Goal: Task Accomplishment & Management: Manage account settings

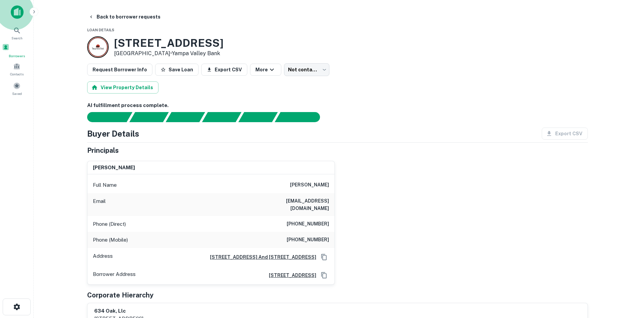
click at [17, 54] on div "Borrowers" at bounding box center [17, 50] width 30 height 15
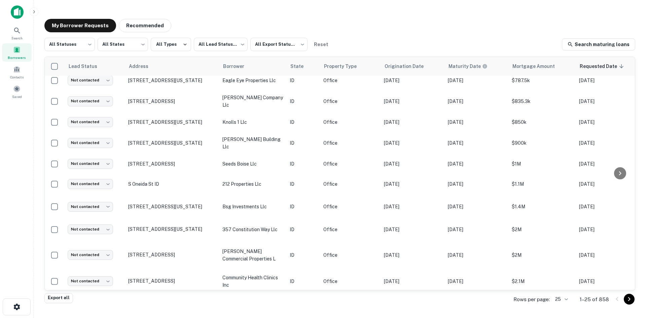
scroll to position [86, 0]
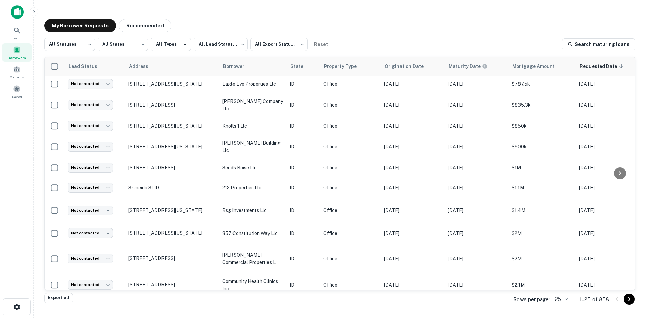
click at [562, 301] on body "Search Borrowers Contacts Saved My Borrower Requests Recommended All Statuses *…" at bounding box center [323, 159] width 646 height 318
click at [558, 269] on li "100" at bounding box center [561, 267] width 23 height 12
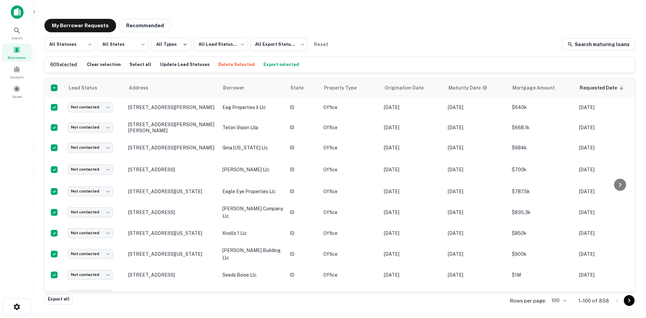
click at [262, 63] on button "Export selected" at bounding box center [281, 65] width 39 height 10
